Goal: Transaction & Acquisition: Subscribe to service/newsletter

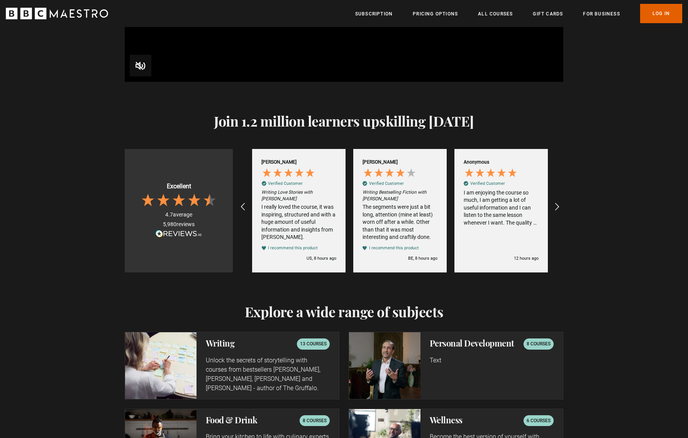
scroll to position [1132, 0]
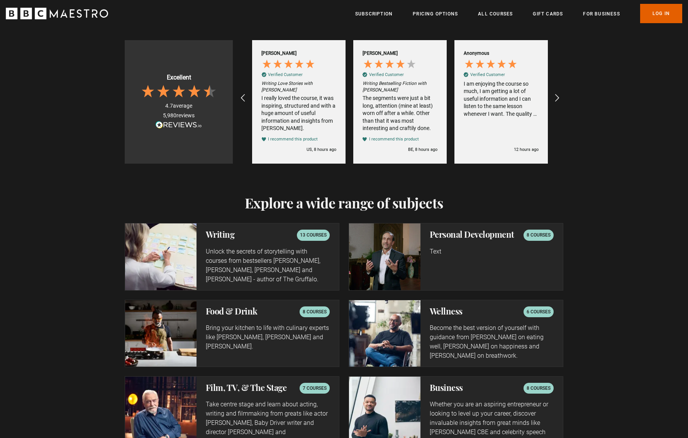
scroll to position [1115, 0]
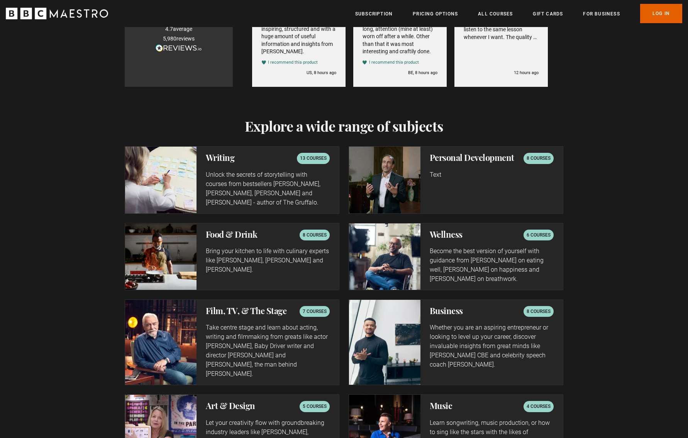
scroll to position [1169, 0]
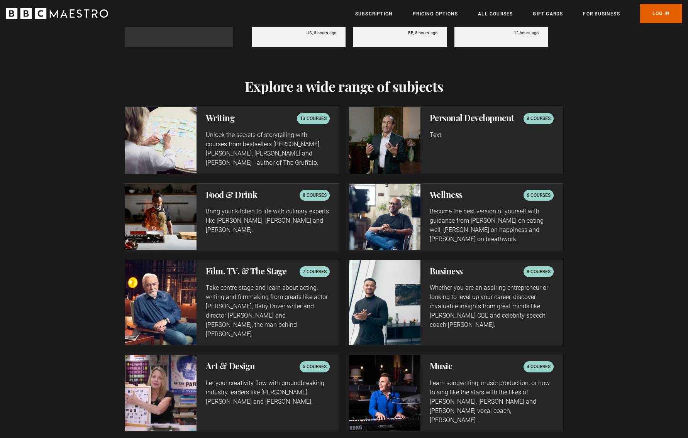
scroll to position [1210, 0]
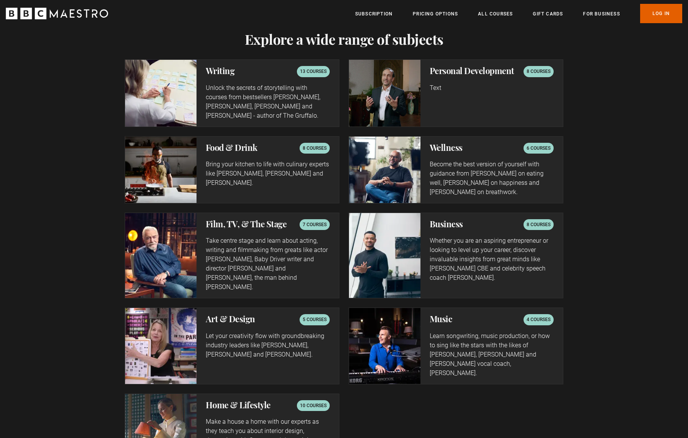
scroll to position [1199, 0]
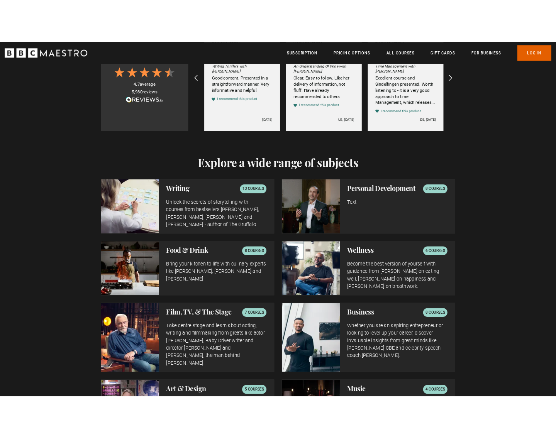
scroll to position [0, 1416]
